Goal: Information Seeking & Learning: Learn about a topic

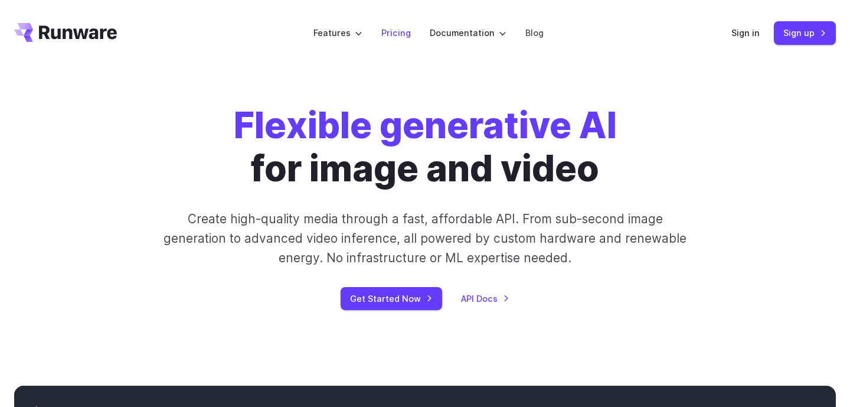
click at [392, 33] on link "Pricing" at bounding box center [396, 33] width 30 height 14
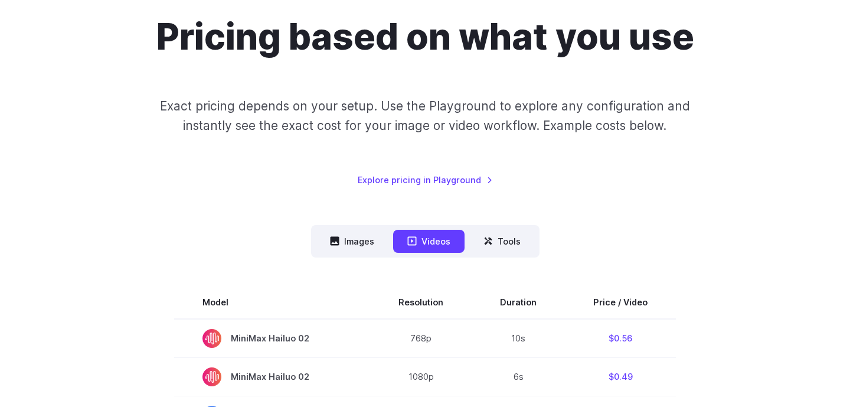
scroll to position [255, 0]
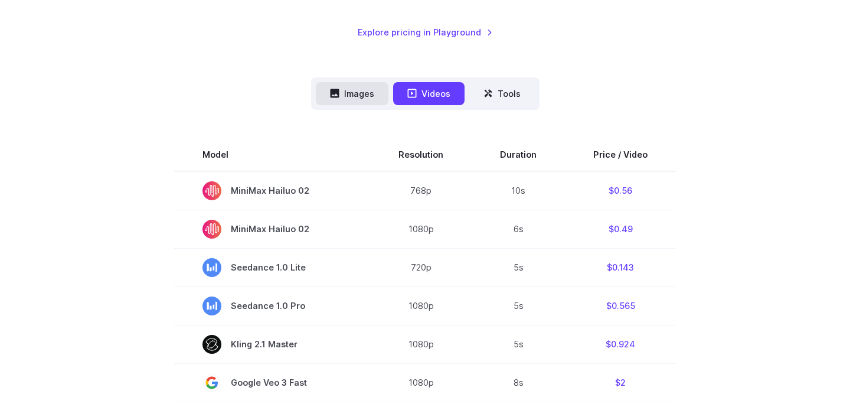
click at [374, 96] on button "Images" at bounding box center [352, 93] width 73 height 23
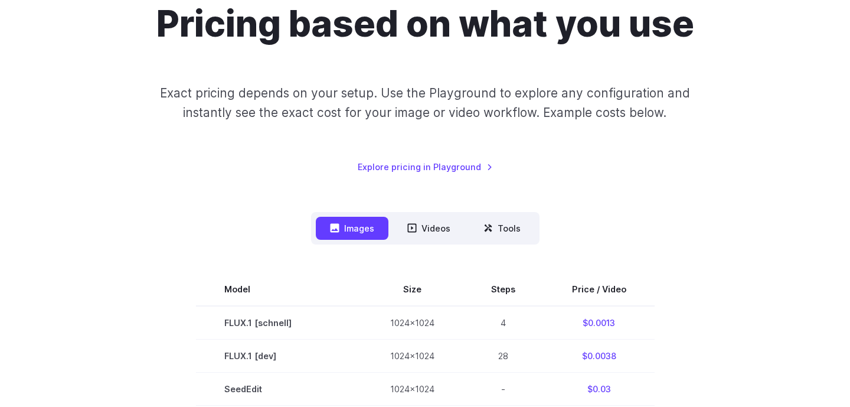
scroll to position [128, 0]
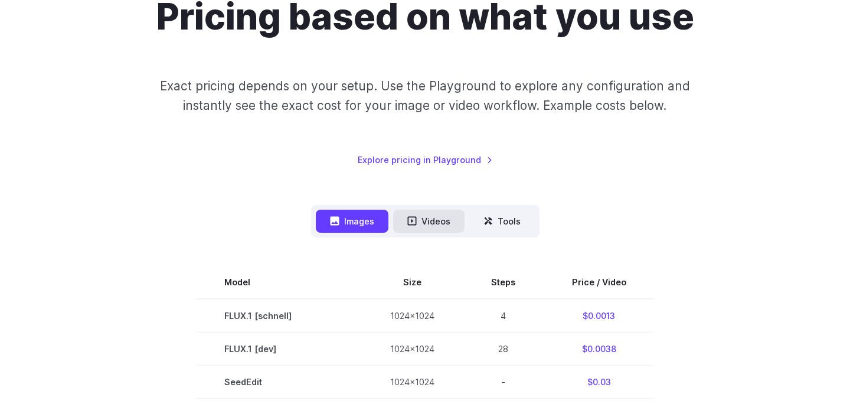
click at [446, 229] on button "Videos" at bounding box center [428, 221] width 71 height 23
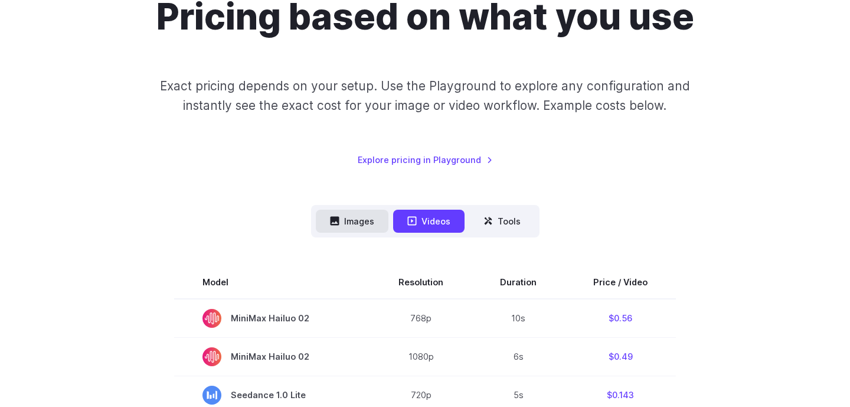
click at [360, 223] on button "Images" at bounding box center [352, 221] width 73 height 23
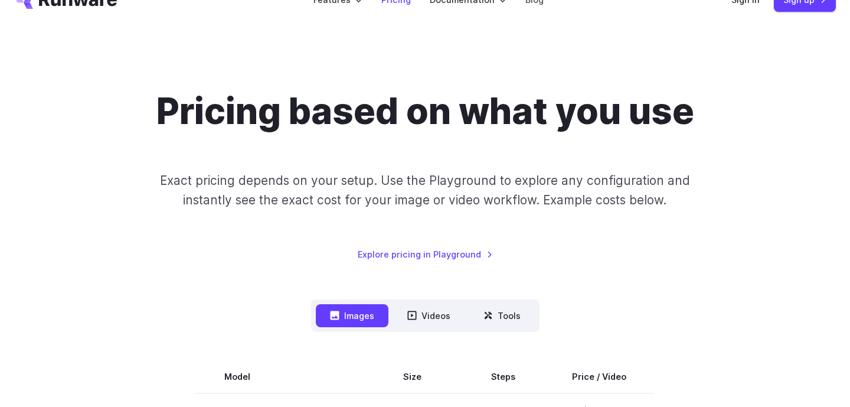
scroll to position [191, 0]
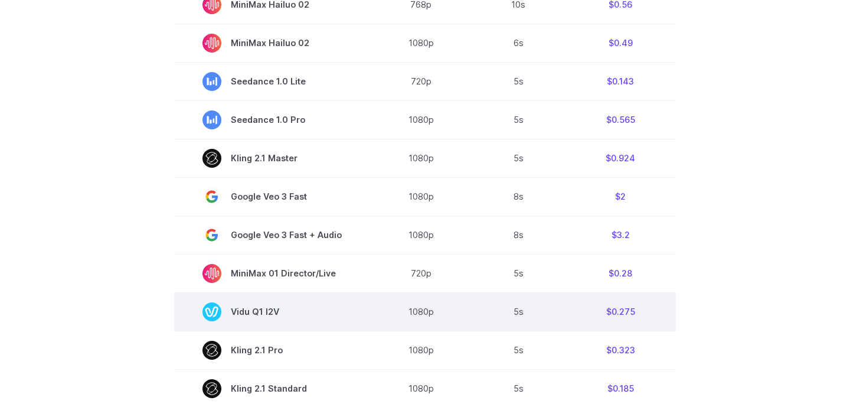
scroll to position [319, 0]
